Goal: Task Accomplishment & Management: Use online tool/utility

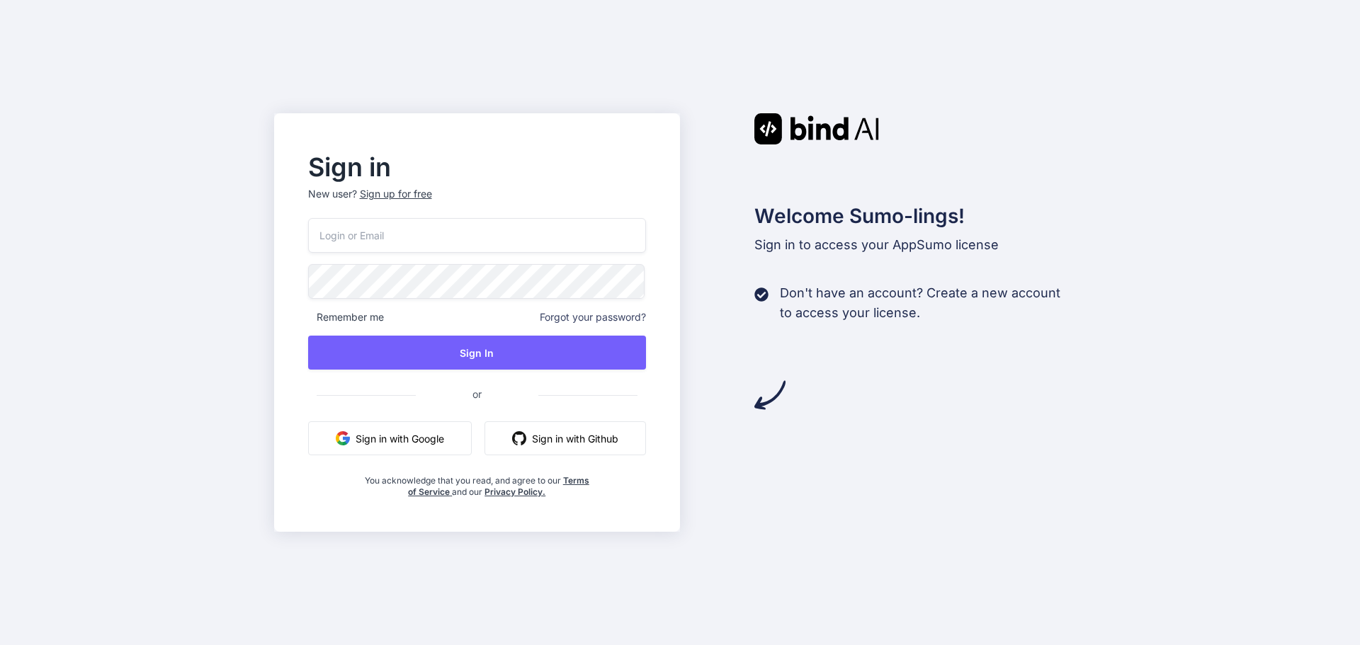
click at [404, 434] on button "Sign in with Google" at bounding box center [390, 438] width 164 height 34
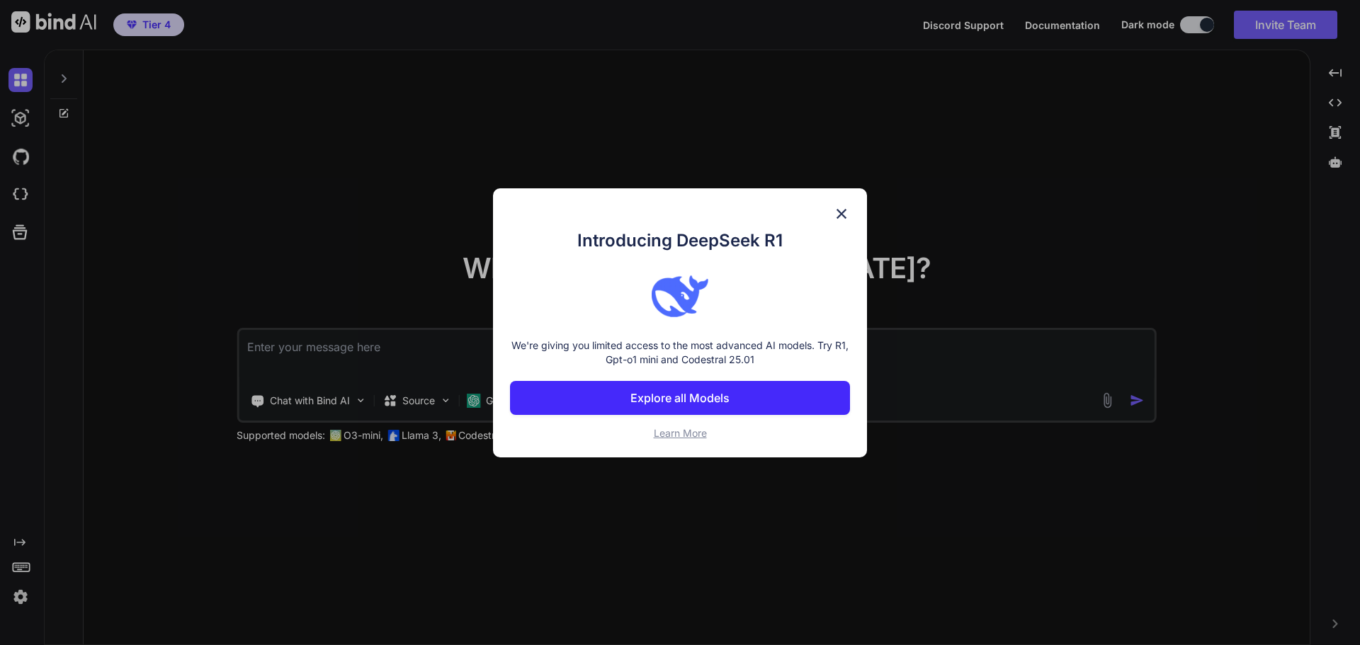
click at [843, 212] on img at bounding box center [841, 213] width 17 height 17
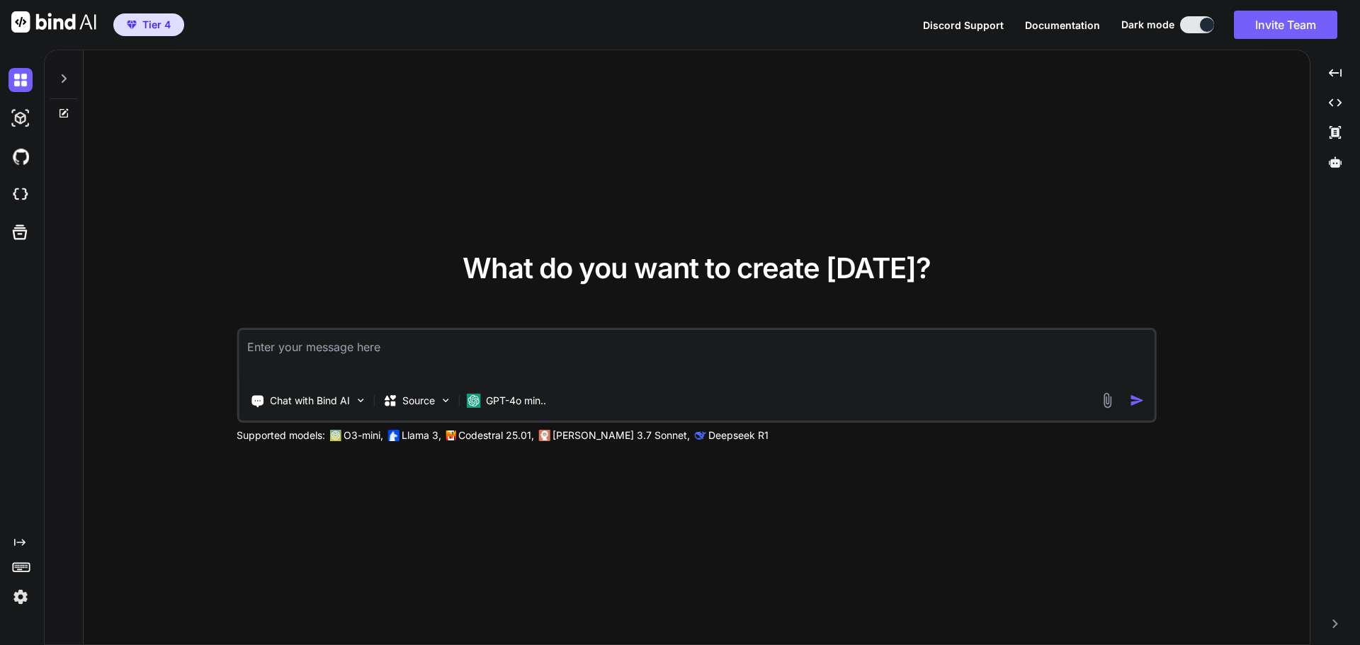
click at [67, 81] on icon at bounding box center [63, 78] width 11 height 11
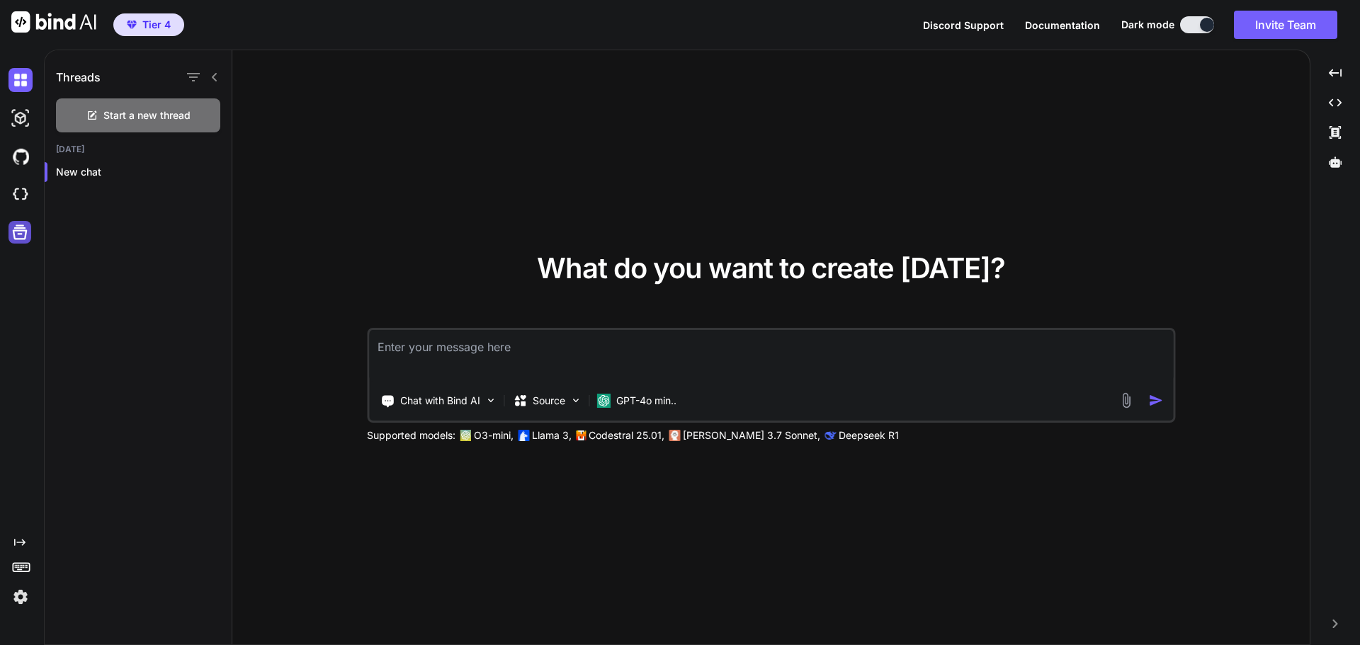
click at [26, 241] on icon at bounding box center [20, 232] width 20 height 20
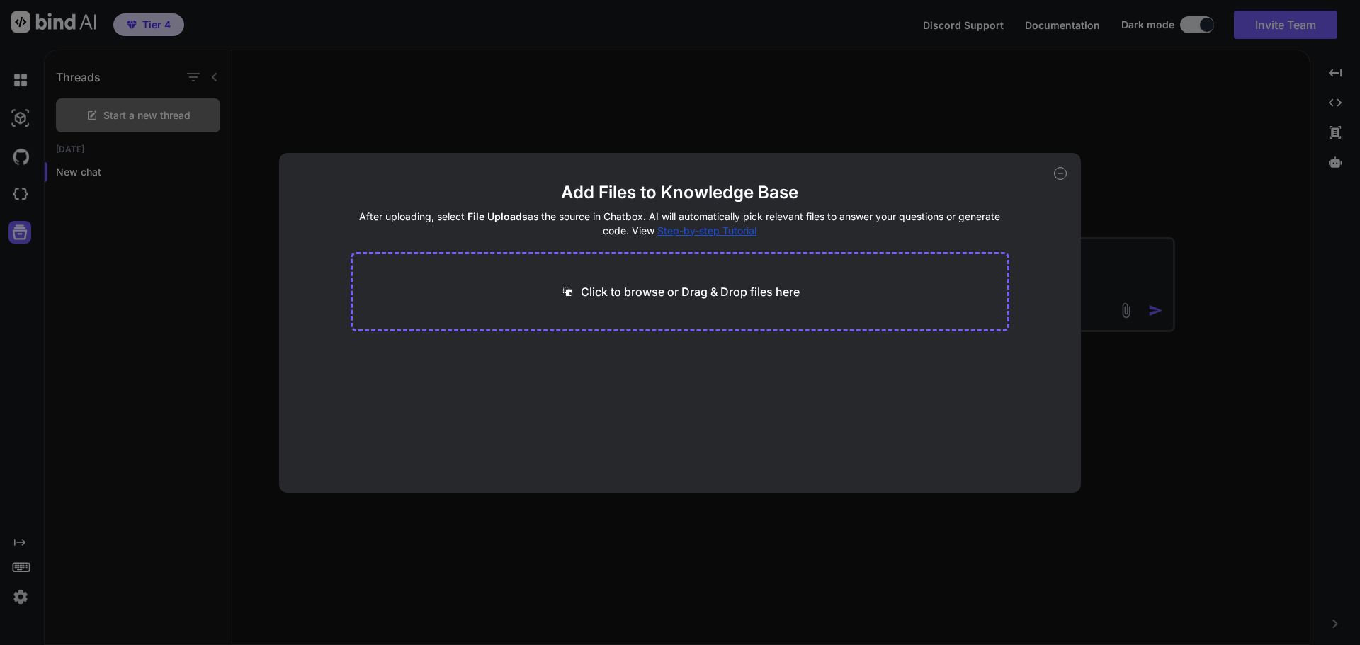
click at [524, 98] on div "Add Files to Knowledge Base After uploading, select File Uploads as the source …" at bounding box center [680, 322] width 1360 height 645
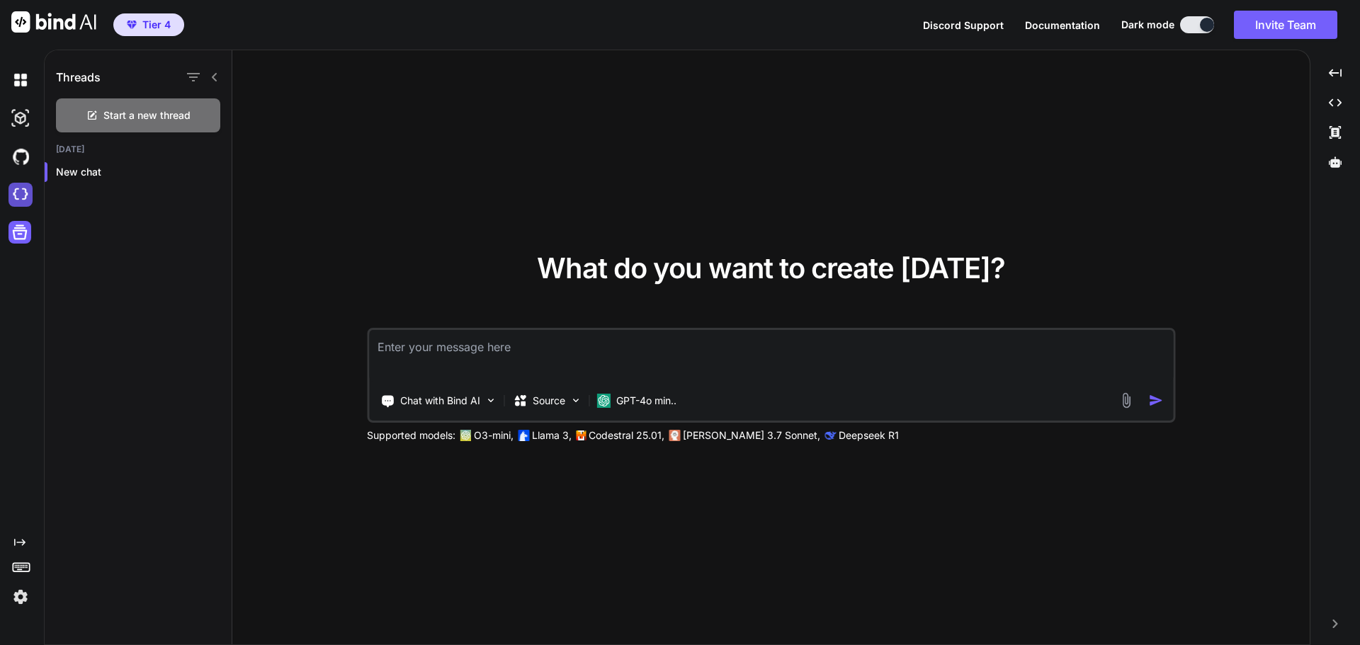
click at [16, 190] on img at bounding box center [20, 195] width 24 height 24
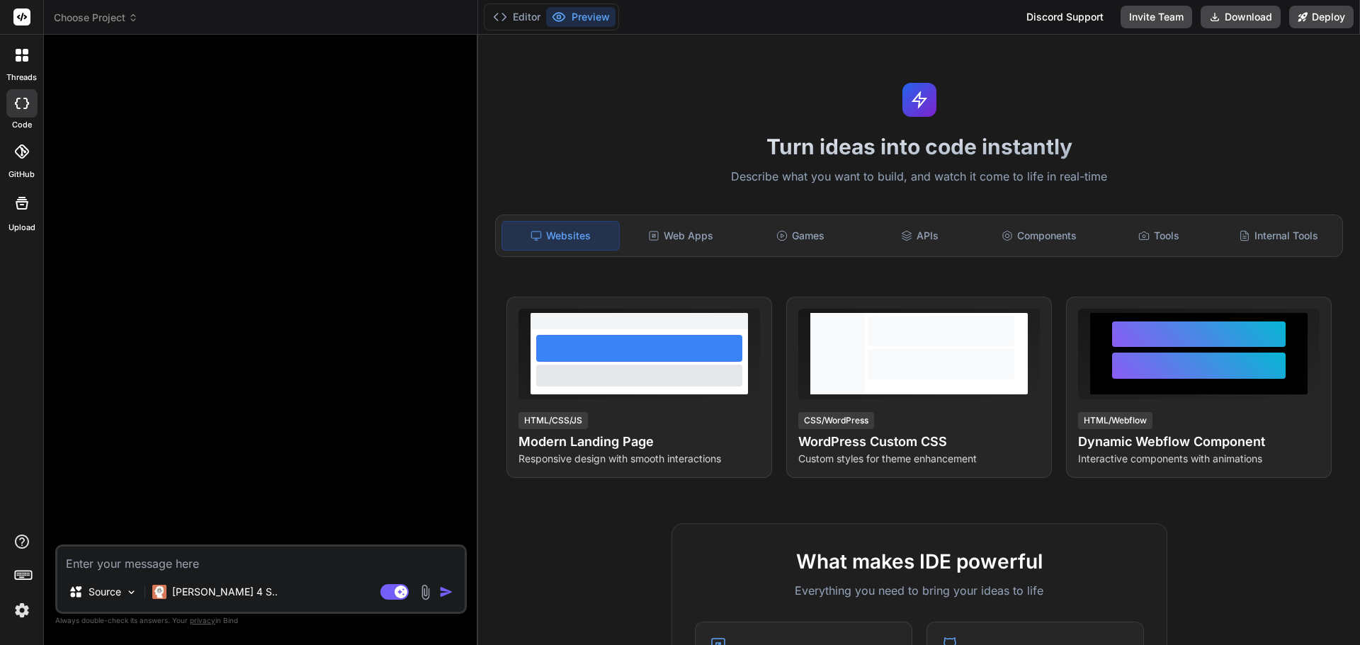
click at [118, 18] on span "Choose Project" at bounding box center [96, 18] width 84 height 14
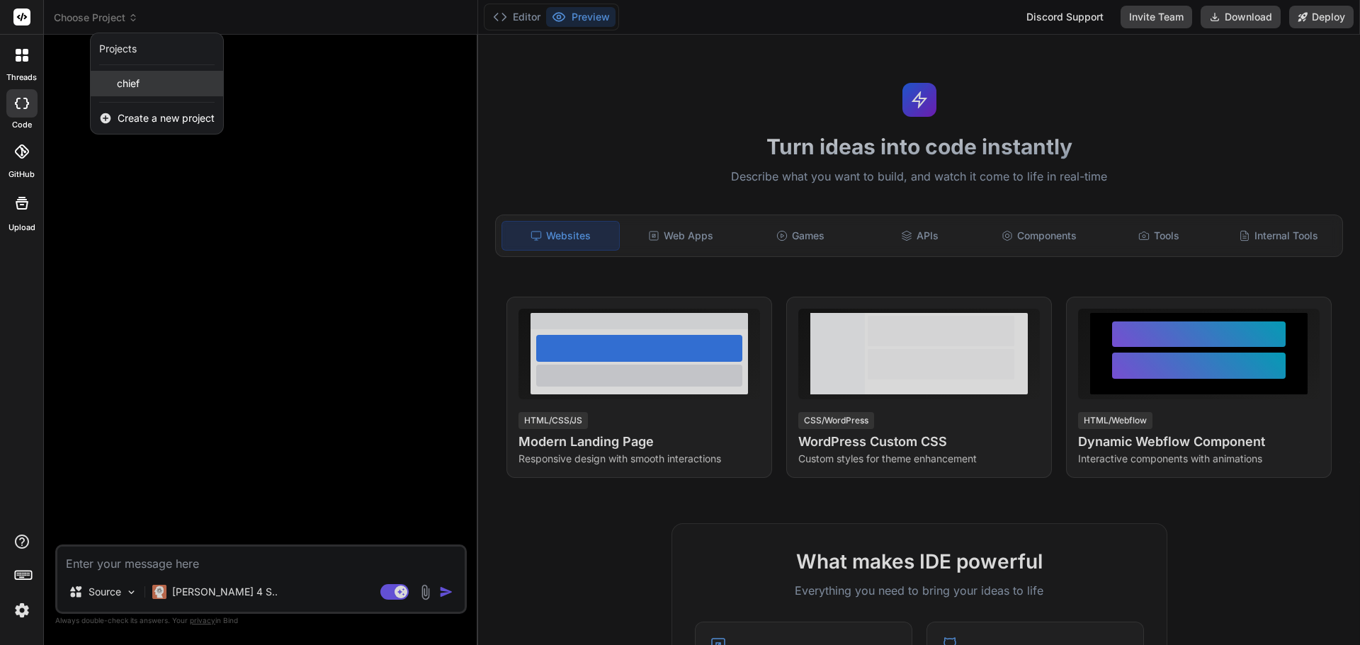
click at [126, 83] on span "chief" at bounding box center [128, 83] width 23 height 14
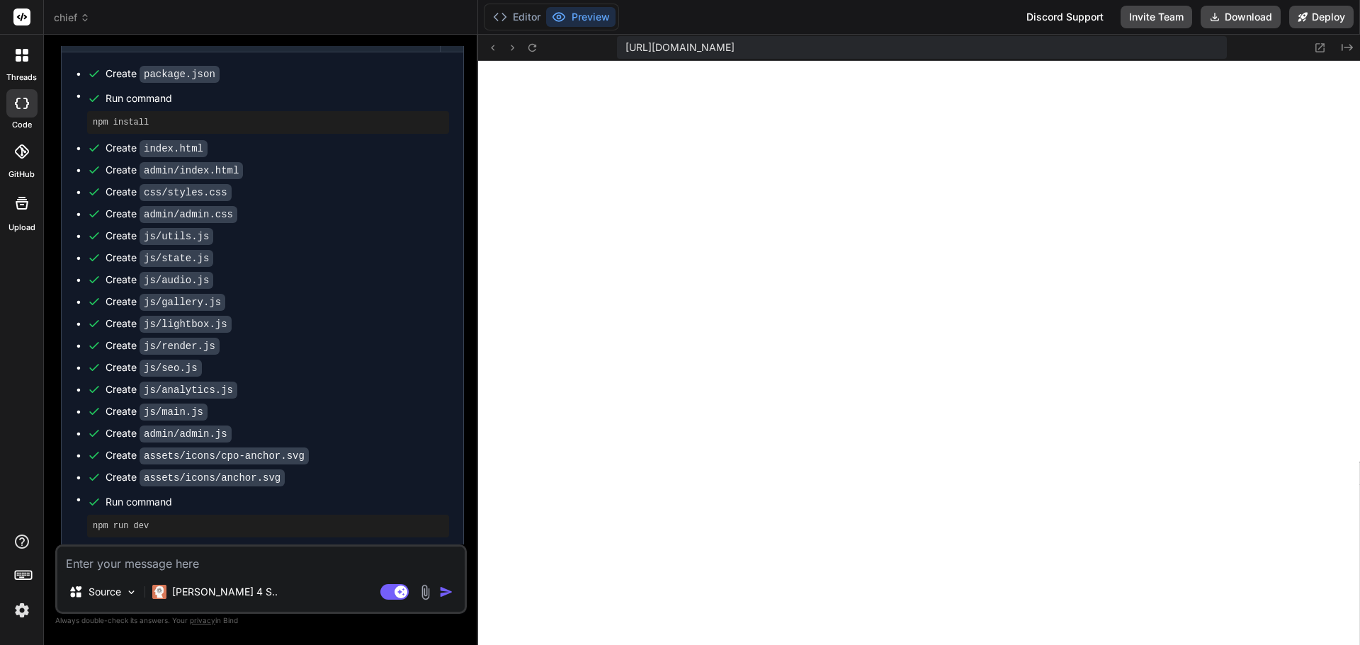
scroll to position [807, 0]
click at [1326, 12] on button "Deploy" at bounding box center [1321, 17] width 64 height 23
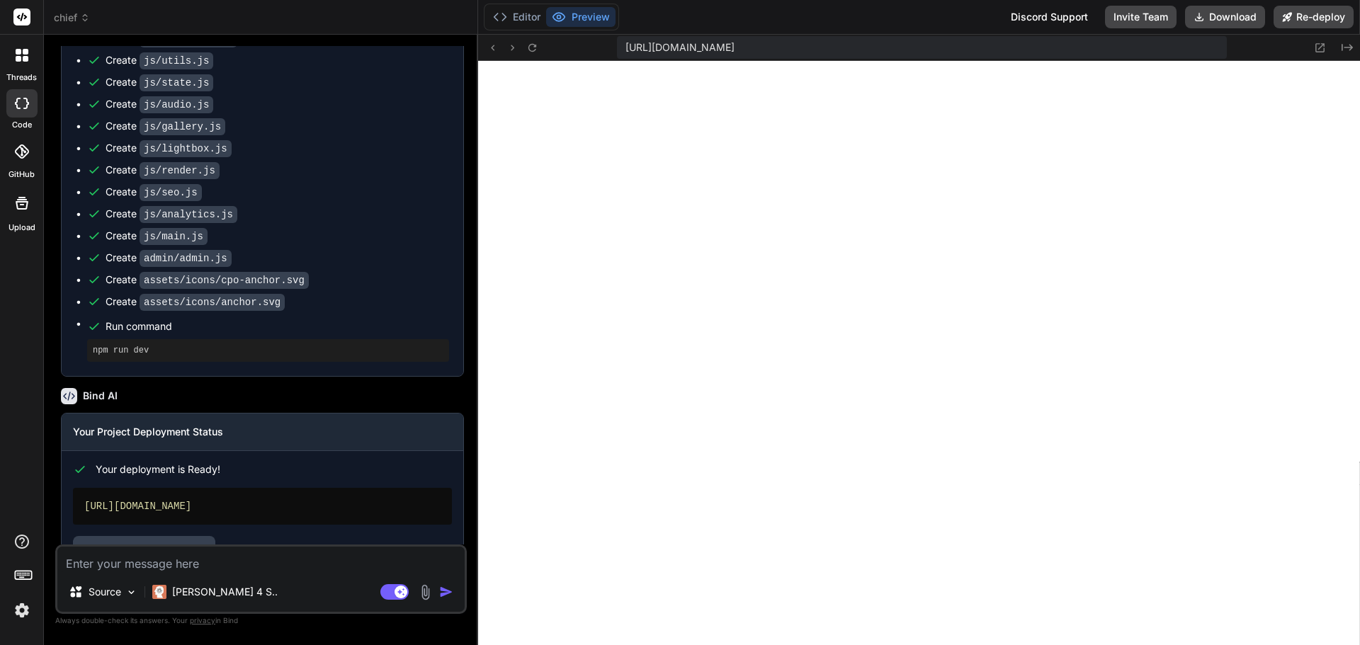
scroll to position [2821, 0]
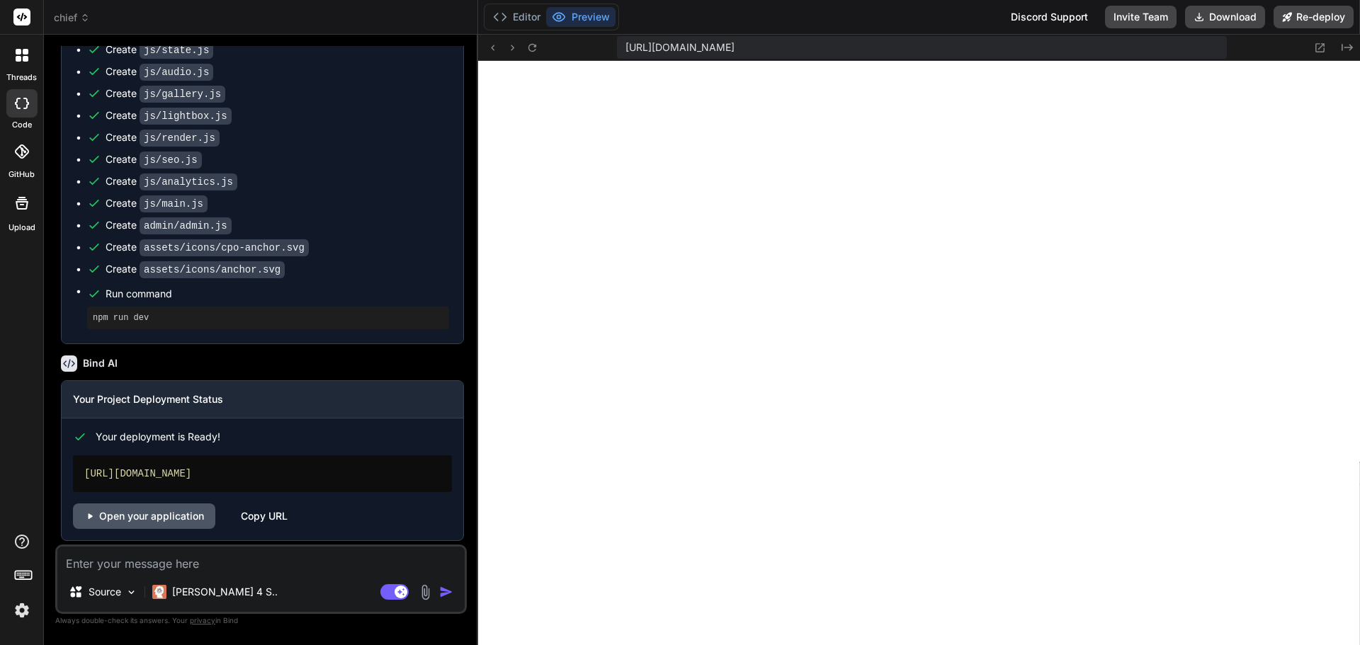
type textarea "x"
click at [128, 513] on link "Open your application" at bounding box center [144, 515] width 142 height 25
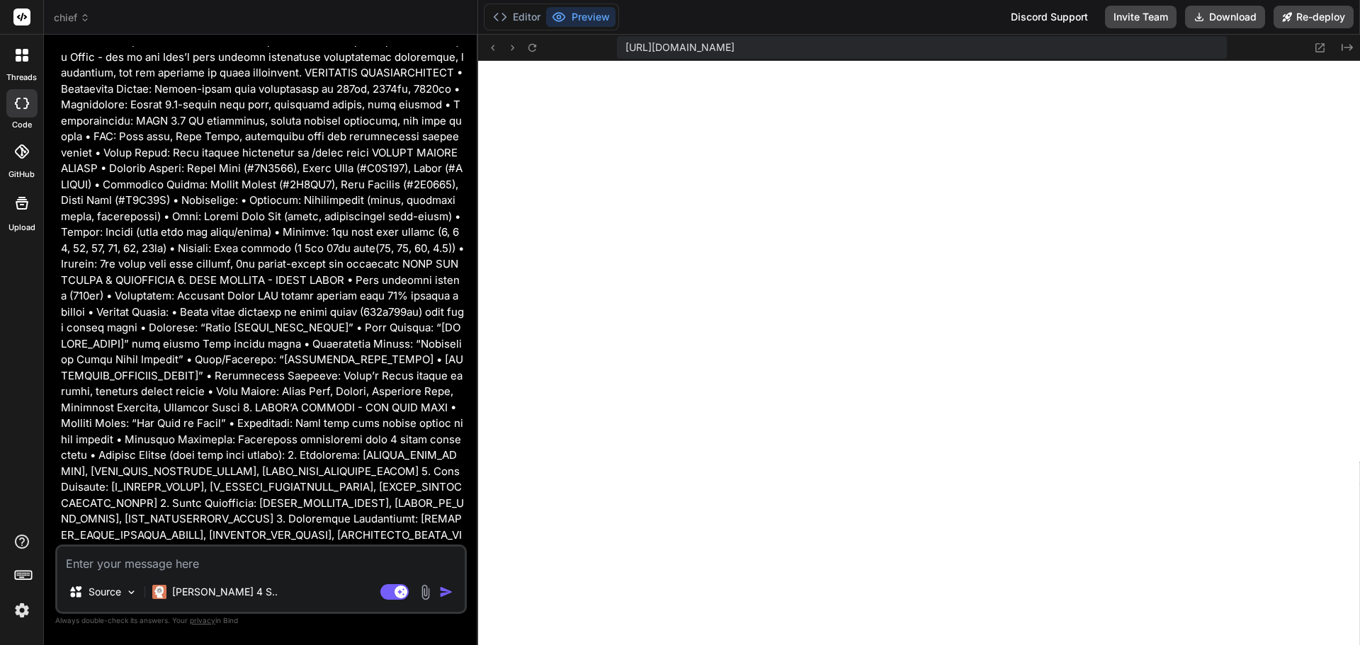
scroll to position [0, 0]
